Goal: Task Accomplishment & Management: Manage account settings

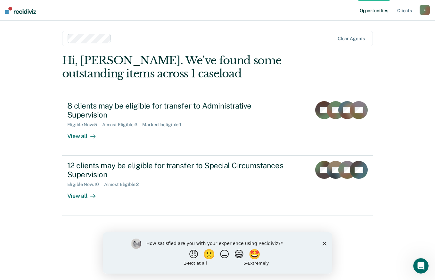
click at [323, 243] on icon "Close survey" at bounding box center [325, 243] width 4 height 4
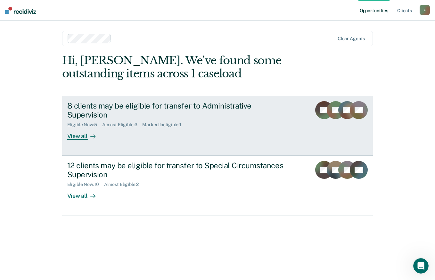
click at [222, 102] on div "8 clients may be eligible for transfer to Administrative Supervision" at bounding box center [179, 110] width 225 height 19
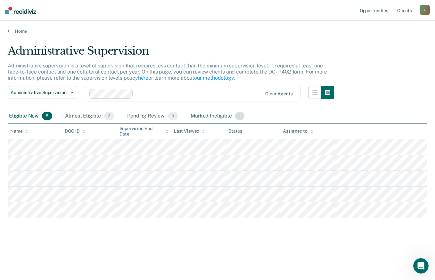
click at [226, 119] on div "Marked Ineligible 1" at bounding box center [217, 116] width 56 height 14
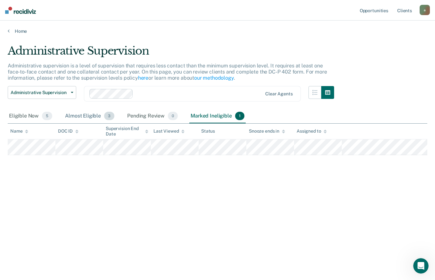
click at [94, 119] on div "Almost Eligible 3" at bounding box center [90, 116] width 52 height 14
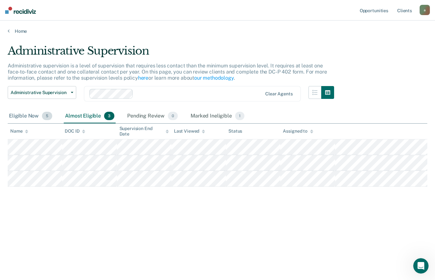
click at [42, 115] on span "5" at bounding box center [47, 116] width 10 height 8
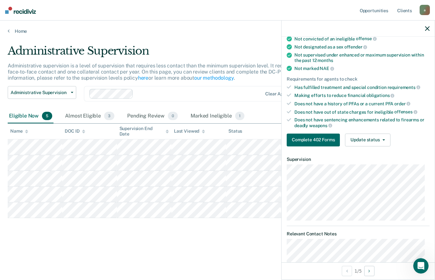
scroll to position [77, 0]
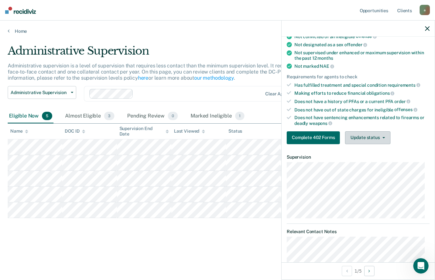
click at [383, 137] on icon "button" at bounding box center [384, 137] width 3 height 1
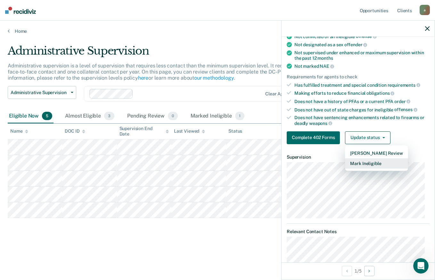
click at [392, 165] on button "Mark Ineligible" at bounding box center [376, 163] width 63 height 10
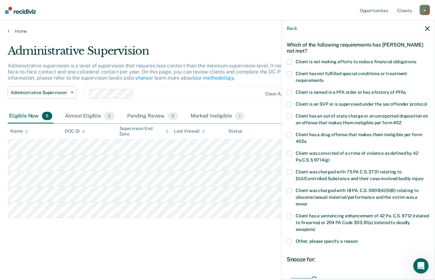
scroll to position [24, 0]
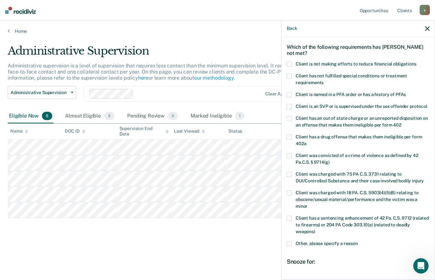
click at [289, 63] on span at bounding box center [289, 64] width 5 height 5
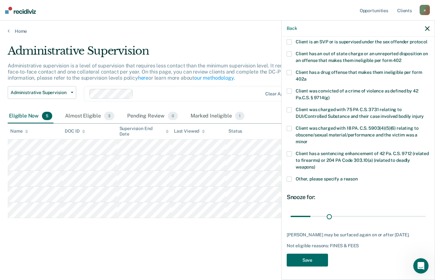
scroll to position [94, 0]
type input "56"
click at [321, 258] on button "Save" at bounding box center [307, 259] width 41 height 13
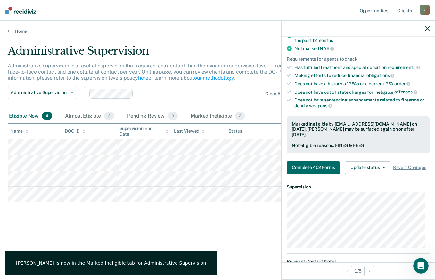
click at [426, 29] on icon "button" at bounding box center [427, 28] width 4 height 4
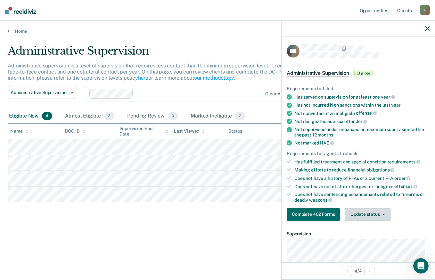
click at [369, 211] on button "Update status" at bounding box center [367, 214] width 45 height 13
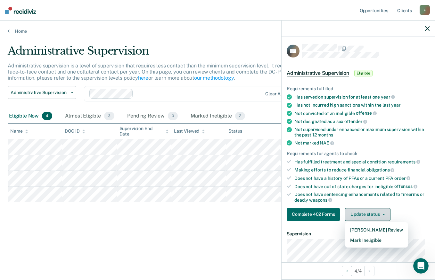
click at [397, 239] on button "Mark Ineligible" at bounding box center [376, 240] width 63 height 10
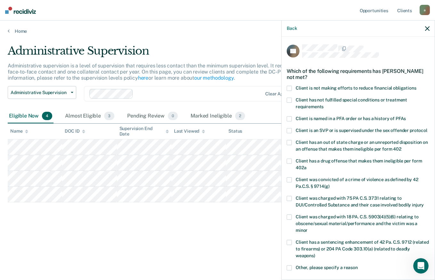
click at [419, 86] on label "Client is not making efforts to reduce financial obligations" at bounding box center [358, 89] width 143 height 7
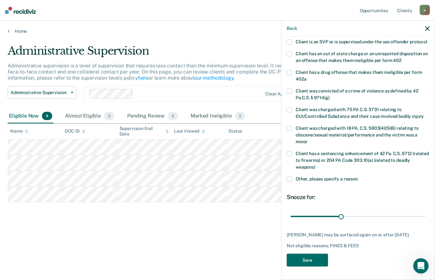
type input "75"
click at [317, 263] on button "Save" at bounding box center [307, 259] width 41 height 13
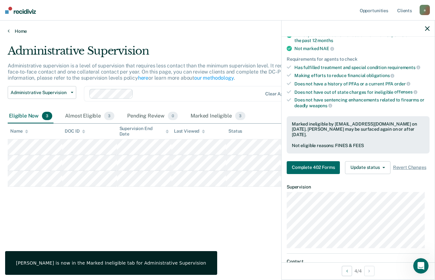
click at [21, 29] on link "Home" at bounding box center [218, 31] width 420 height 6
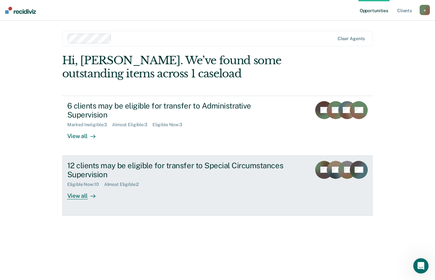
click at [294, 188] on div "12 clients may be eligible for transfer to Special Circumstances Supervision El…" at bounding box center [187, 180] width 240 height 39
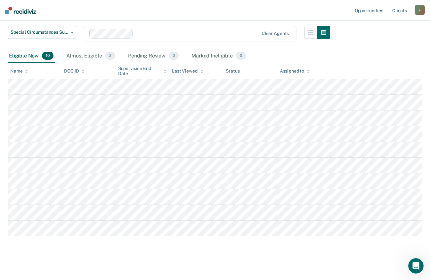
scroll to position [80, 0]
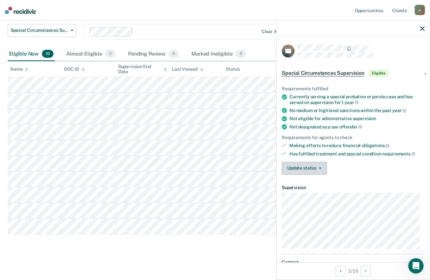
click at [321, 167] on icon "button" at bounding box center [320, 167] width 3 height 1
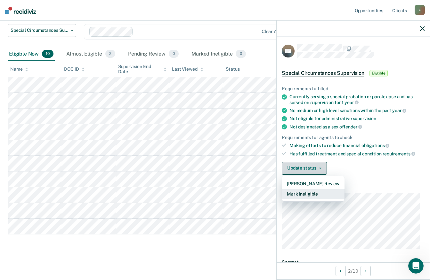
click at [328, 190] on button "Mark Ineligible" at bounding box center [313, 193] width 63 height 10
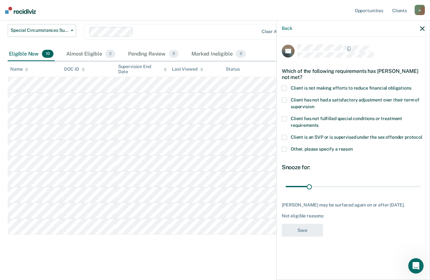
click at [280, 88] on div "SF Which of the following requirements has [PERSON_NAME] not met? Client is not…" at bounding box center [353, 157] width 153 height 241
click at [280, 99] on div "SF Which of the following requirements has [PERSON_NAME] not met? Client is not…" at bounding box center [353, 157] width 153 height 241
click at [286, 100] on span at bounding box center [284, 99] width 5 height 5
click at [285, 87] on span at bounding box center [284, 88] width 5 height 5
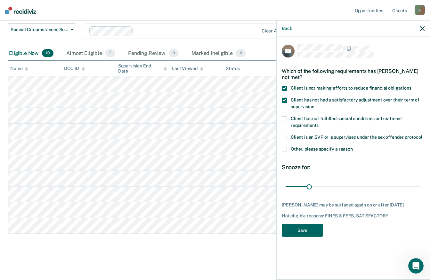
click at [313, 236] on button "Save" at bounding box center [302, 229] width 41 height 13
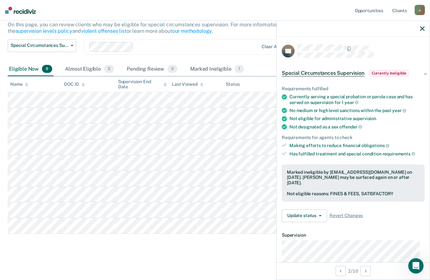
click at [193, 265] on main "Special Circumstances Supervision Special circumstances supervision allows reen…" at bounding box center [215, 123] width 430 height 309
click at [423, 29] on icon "button" at bounding box center [423, 28] width 4 height 4
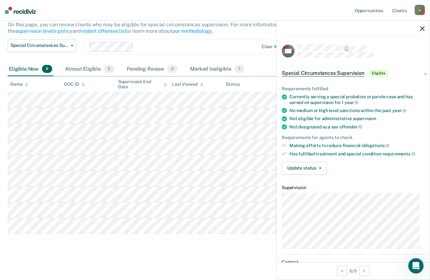
click at [320, 167] on icon "button" at bounding box center [320, 167] width 3 height 1
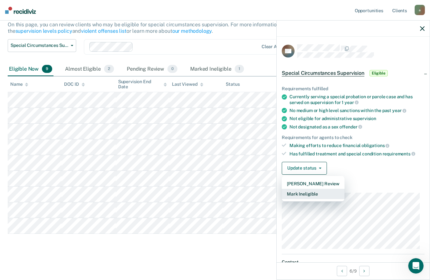
click at [331, 194] on button "Mark Ineligible" at bounding box center [313, 193] width 63 height 10
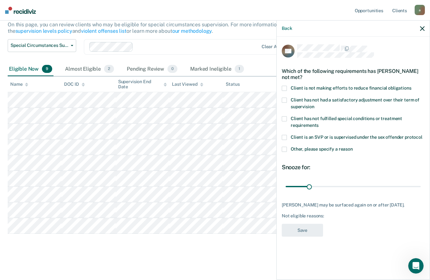
click at [285, 88] on span at bounding box center [284, 88] width 5 height 5
click at [307, 234] on button "Save" at bounding box center [302, 229] width 41 height 13
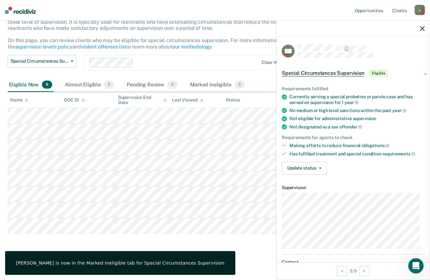
click at [302, 166] on button "Update status" at bounding box center [304, 168] width 45 height 13
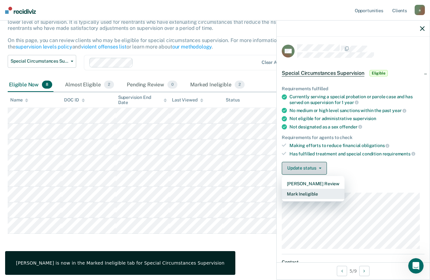
click at [332, 194] on button "Mark Ineligible" at bounding box center [313, 193] width 63 height 10
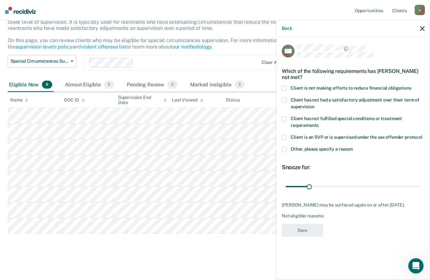
click at [286, 120] on span at bounding box center [284, 118] width 5 height 5
click at [280, 90] on div "MC Which of the following requirements has [PERSON_NAME] not met? Client is not…" at bounding box center [353, 157] width 153 height 241
click at [286, 87] on span at bounding box center [284, 88] width 5 height 5
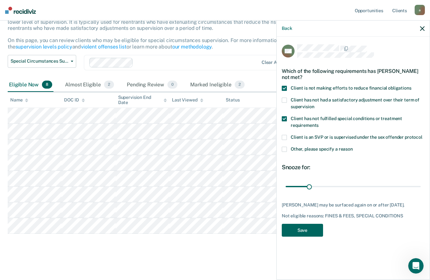
click at [308, 237] on button "Save" at bounding box center [302, 229] width 41 height 13
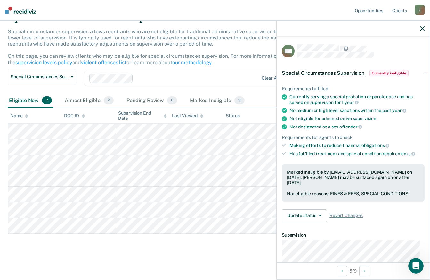
click at [183, 254] on main "Special Circumstances Supervision Special circumstances supervision allows reen…" at bounding box center [215, 139] width 430 height 278
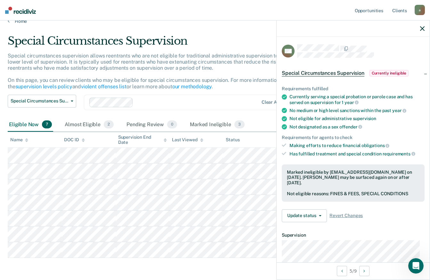
scroll to position [10, 0]
click at [224, 125] on div "Marked Ineligible 3" at bounding box center [217, 125] width 57 height 14
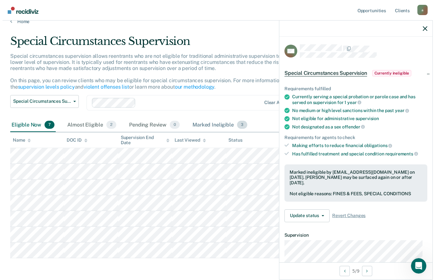
scroll to position [0, 0]
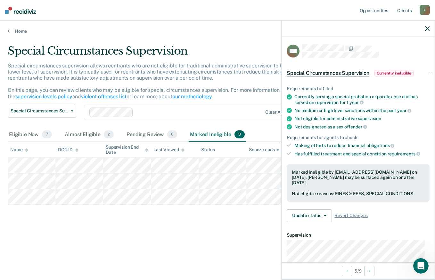
click at [215, 253] on main "Special Circumstances Supervision Special circumstances supervision allows reen…" at bounding box center [217, 156] width 435 height 244
click at [235, 248] on div "Special Circumstances Supervision Special circumstances supervision allows reen…" at bounding box center [218, 148] width 420 height 208
click at [426, 29] on icon "button" at bounding box center [427, 28] width 4 height 4
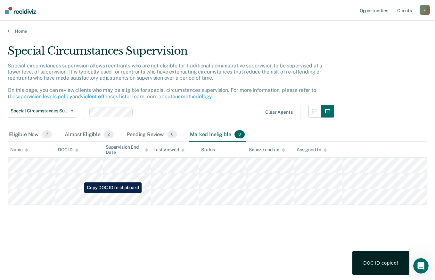
click at [389, 260] on div "DOC ID copied!" at bounding box center [381, 263] width 35 height 6
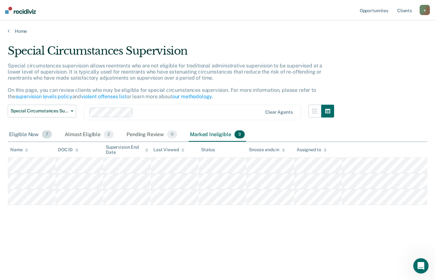
click at [42, 134] on span "7" at bounding box center [47, 134] width 10 height 8
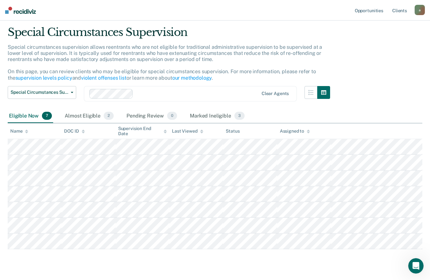
scroll to position [34, 0]
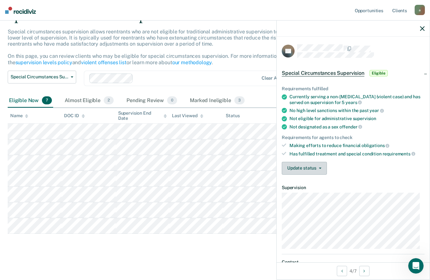
click at [319, 167] on icon "button" at bounding box center [320, 167] width 3 height 1
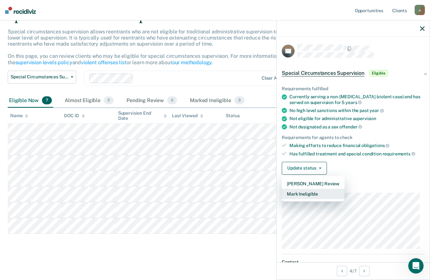
click at [338, 196] on button "Mark Ineligible" at bounding box center [313, 193] width 63 height 10
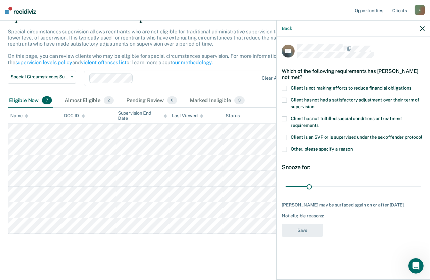
click at [279, 84] on div "SF Which of the following requirements has [PERSON_NAME] not met? Client is not…" at bounding box center [353, 157] width 153 height 241
click at [284, 88] on span at bounding box center [284, 88] width 5 height 5
click at [309, 231] on button "Save" at bounding box center [302, 229] width 41 height 13
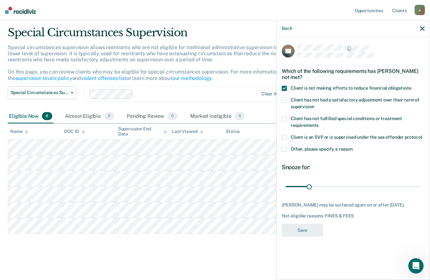
scroll to position [18, 0]
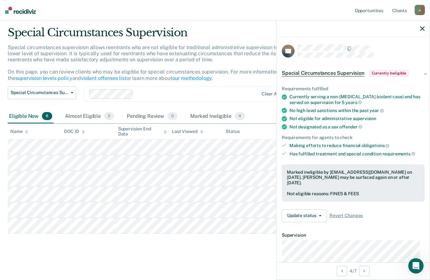
click at [423, 29] on icon "button" at bounding box center [423, 28] width 4 height 4
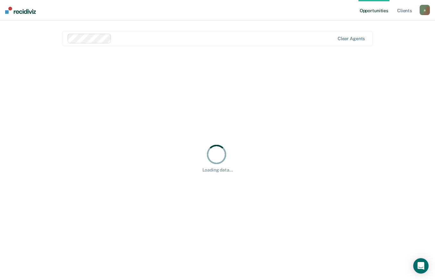
click at [238, 256] on div "Loading data..." at bounding box center [217, 158] width 311 height 208
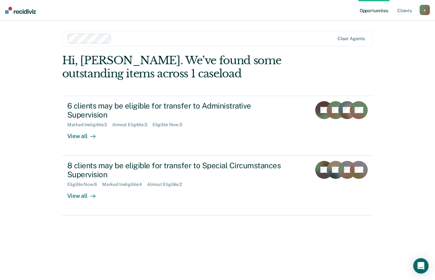
click at [422, 199] on div "Opportunities Client s asnatale@pa.gov a Profile How it works Log Out Clear age…" at bounding box center [217, 140] width 435 height 280
click at [237, 237] on div "Hi, Ashley. We’ve found some outstanding items across 1 caseload 6 clients may …" at bounding box center [217, 158] width 311 height 208
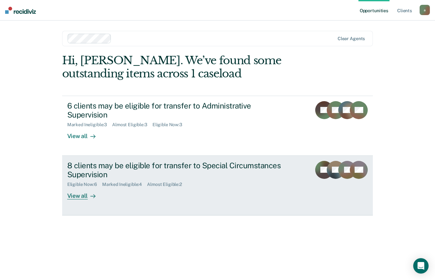
click at [280, 155] on link "8 clients may be eligible for transfer to Special Circumstances Supervision Eli…" at bounding box center [217, 185] width 311 height 60
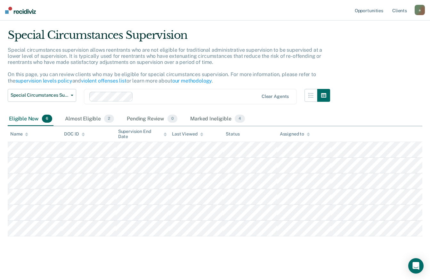
scroll to position [18, 0]
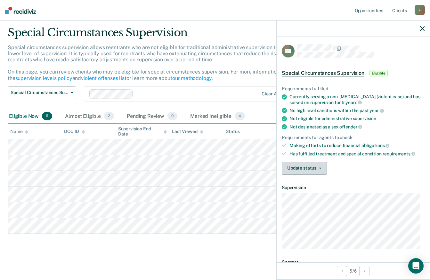
click at [324, 164] on button "Update status" at bounding box center [304, 168] width 45 height 13
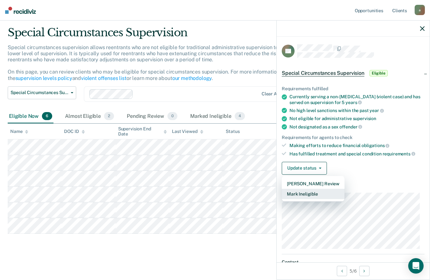
click at [334, 195] on button "Mark Ineligible" at bounding box center [313, 193] width 63 height 10
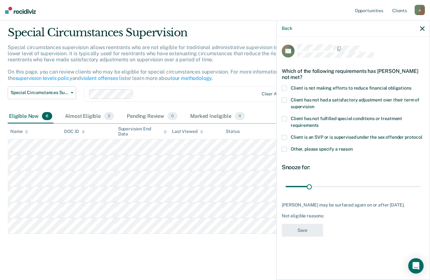
click at [286, 86] on span at bounding box center [284, 88] width 5 height 5
click at [288, 99] on label "Client has not had a satisfactory adjustment over their term of supervision" at bounding box center [353, 103] width 143 height 13
click at [313, 228] on button "Save" at bounding box center [302, 229] width 41 height 13
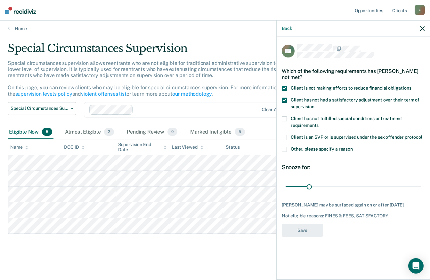
scroll to position [3, 0]
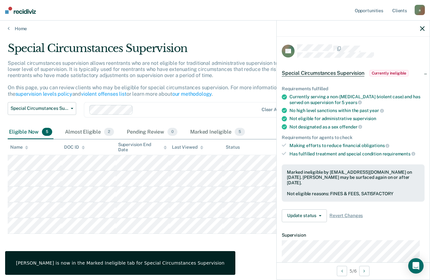
click at [423, 30] on icon "button" at bounding box center [423, 28] width 4 height 4
